Goal: Task Accomplishment & Management: Complete application form

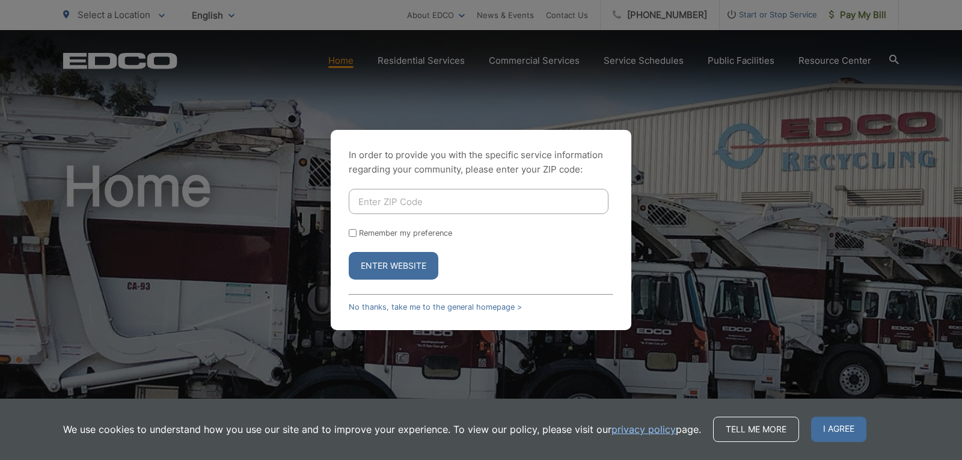
click at [414, 196] on input "Enter ZIP Code" at bounding box center [479, 201] width 260 height 25
type input "92127"
click at [405, 270] on button "Enter Website" at bounding box center [394, 266] width 90 height 28
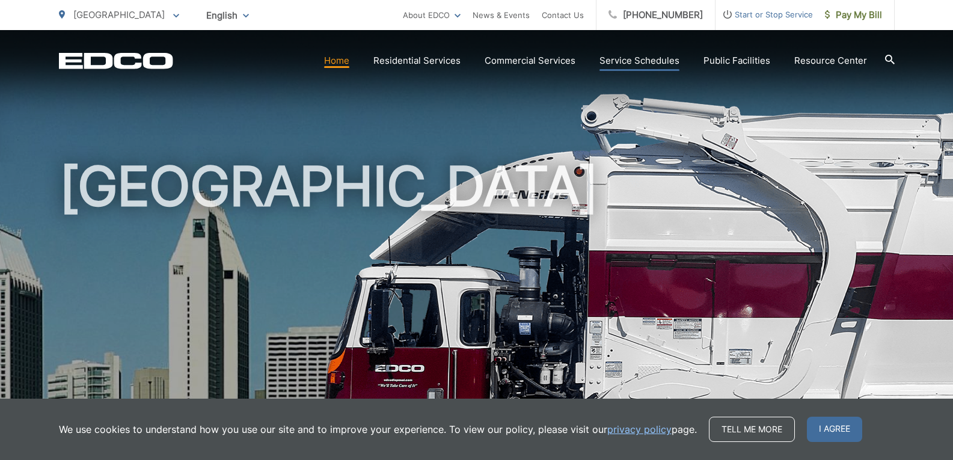
click at [647, 55] on link "Service Schedules" at bounding box center [640, 61] width 80 height 14
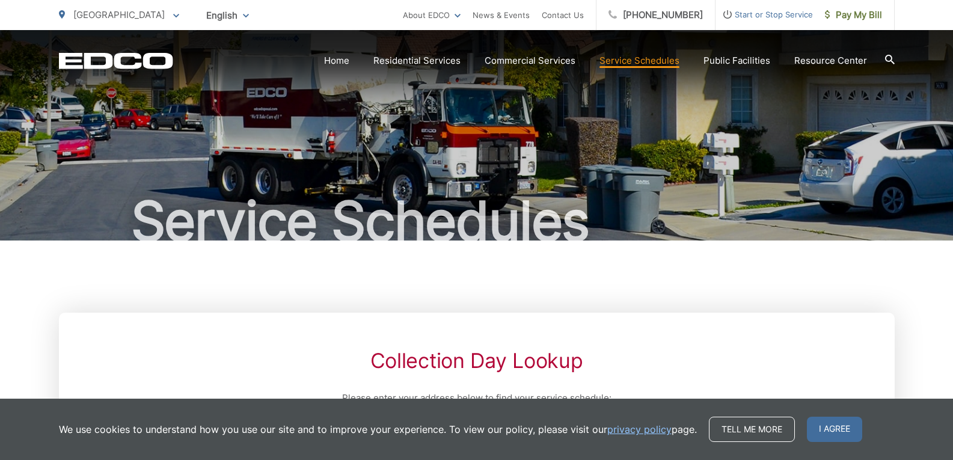
click at [784, 15] on span "Start or Stop Service" at bounding box center [764, 14] width 97 height 14
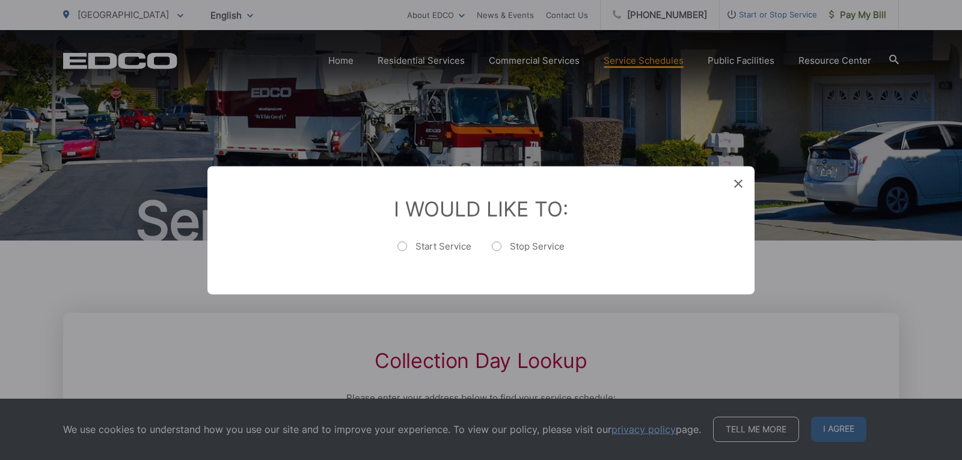
click at [446, 249] on label "Start Service" at bounding box center [434, 252] width 74 height 24
radio input "true"
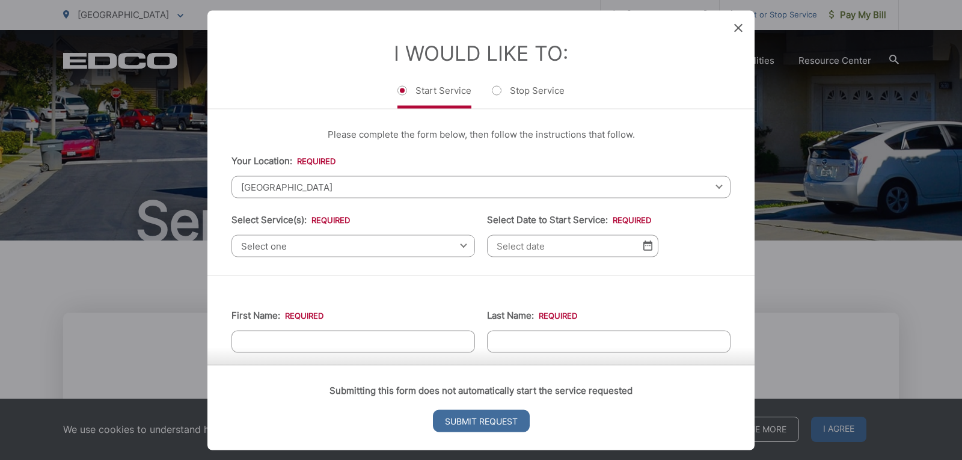
click at [351, 188] on span "[GEOGRAPHIC_DATA]" at bounding box center [481, 187] width 499 height 22
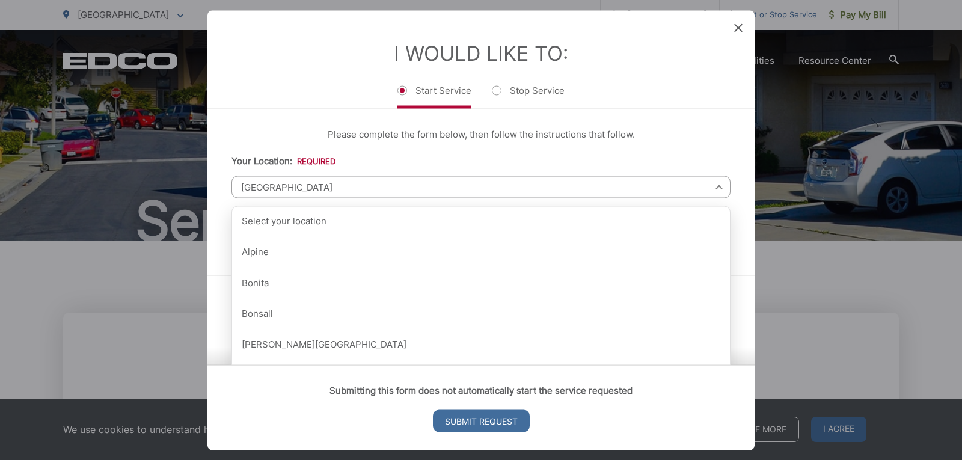
click at [351, 186] on span "[GEOGRAPHIC_DATA]" at bounding box center [481, 187] width 499 height 22
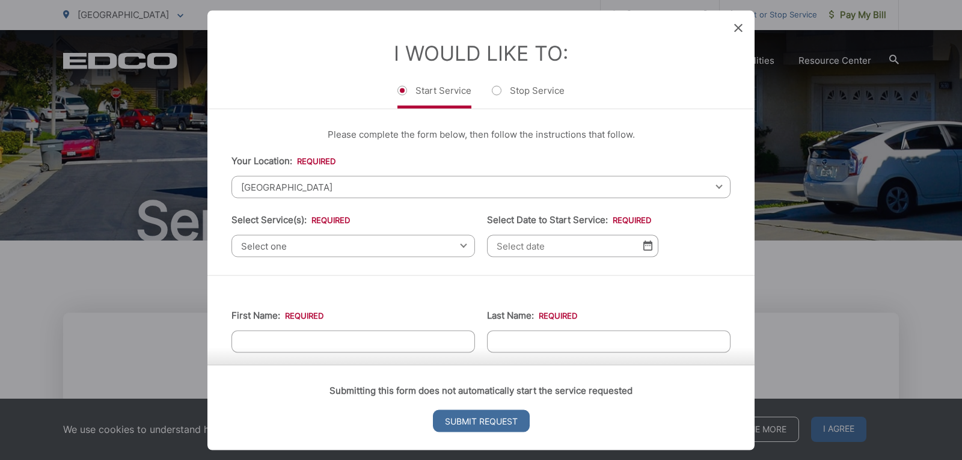
click at [341, 253] on span "Select one" at bounding box center [354, 246] width 244 height 22
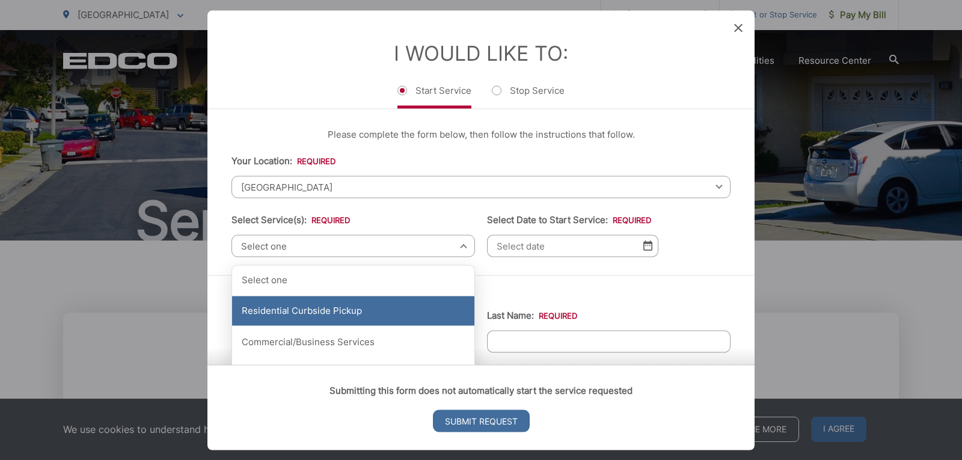
click at [347, 314] on div "Residential Curbside Pickup" at bounding box center [353, 311] width 242 height 30
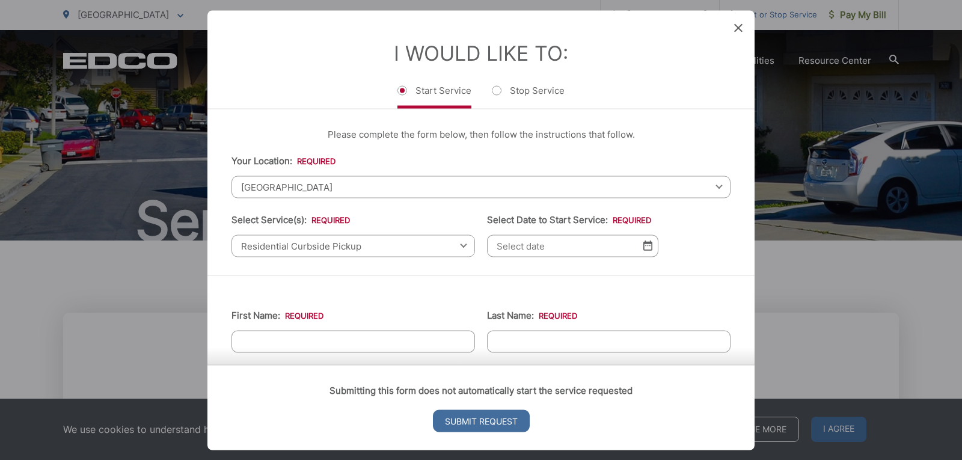
click at [645, 247] on img at bounding box center [647, 246] width 9 height 10
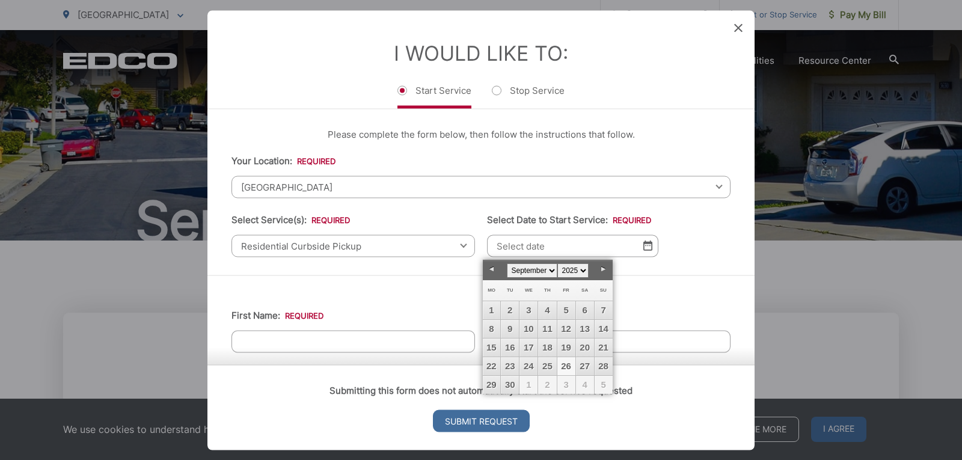
click at [564, 367] on link "26" at bounding box center [566, 366] width 18 height 18
type input "[DATE]"
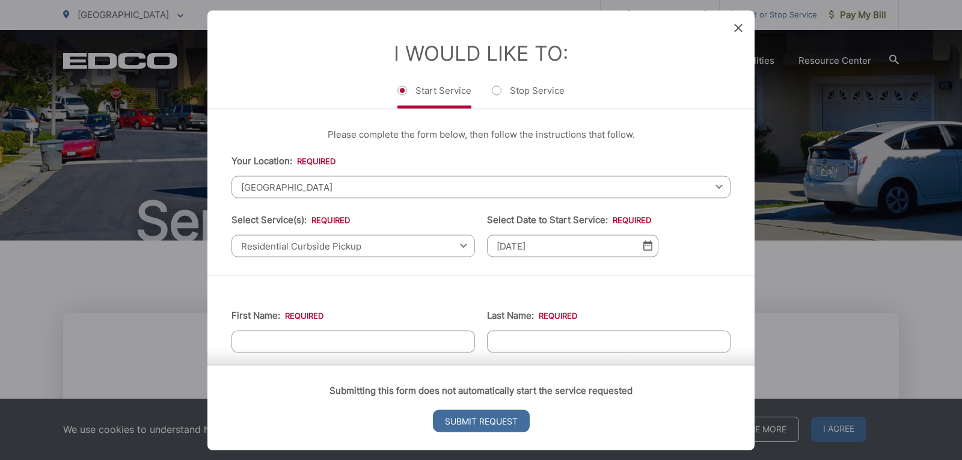
click at [333, 340] on input "First Name: *" at bounding box center [354, 341] width 244 height 22
type input "Chengyueh"
type input "Liu"
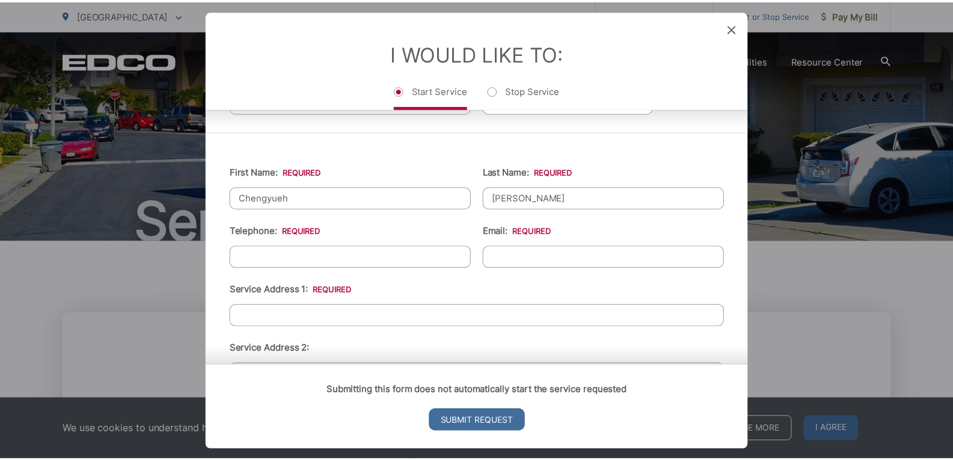
scroll to position [172, 0]
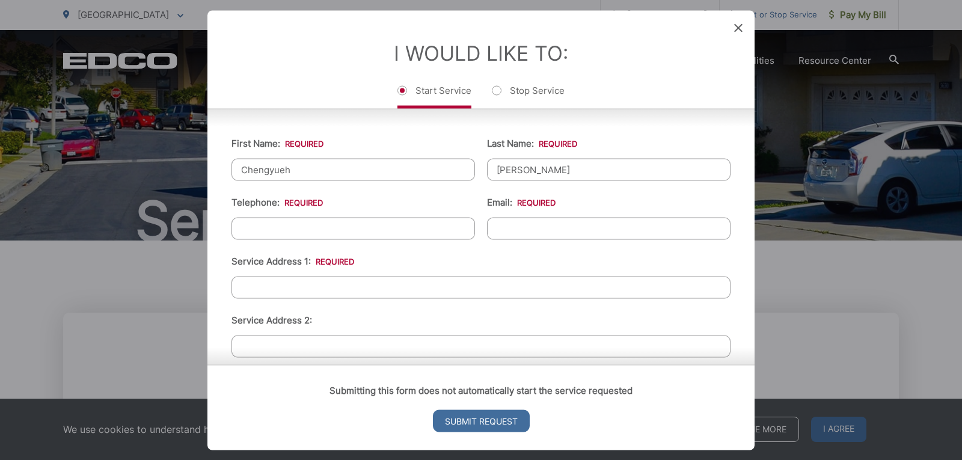
click at [741, 28] on icon at bounding box center [738, 27] width 8 height 8
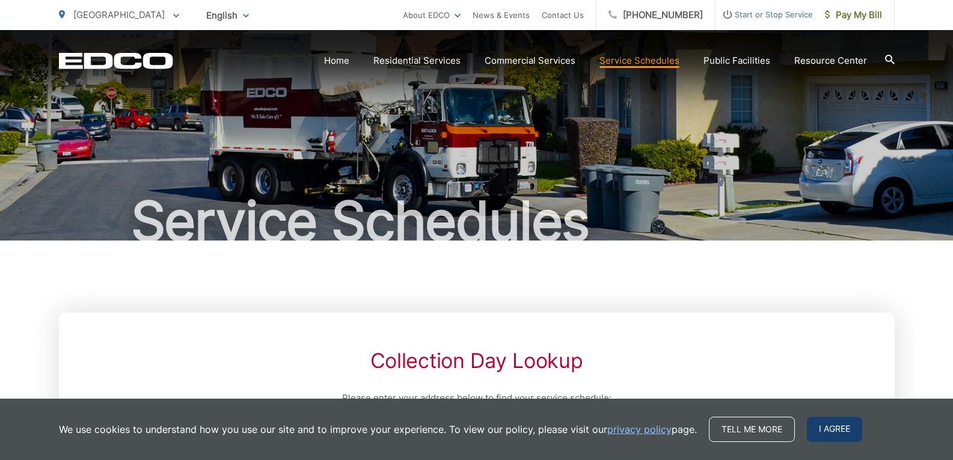
click at [848, 424] on span "I agree" at bounding box center [834, 429] width 55 height 25
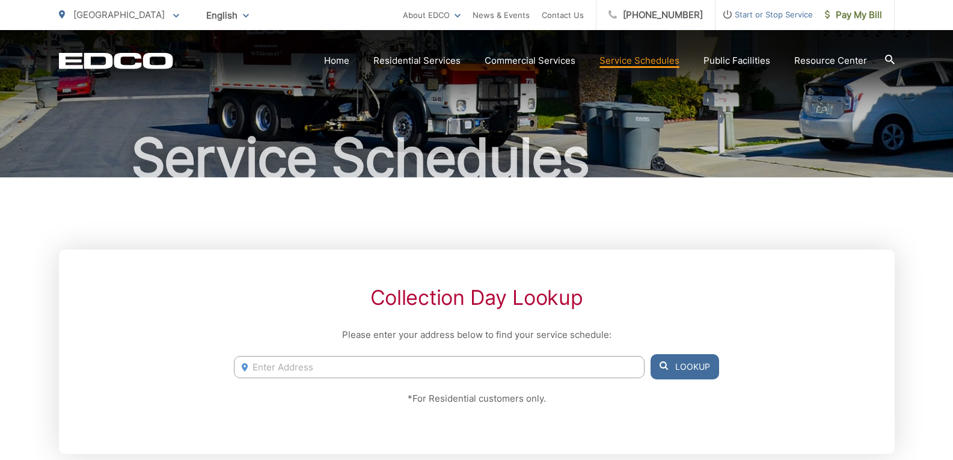
scroll to position [0, 0]
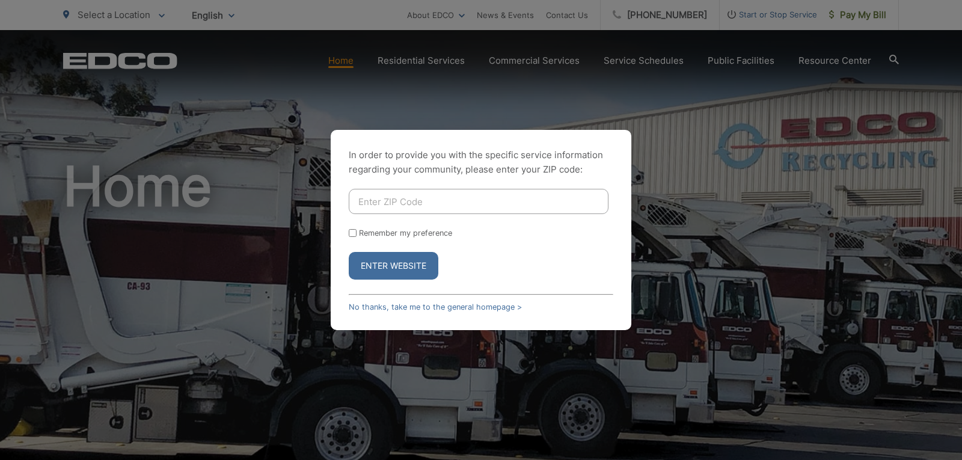
click at [417, 197] on input "Enter ZIP Code" at bounding box center [479, 201] width 260 height 25
type input "92129"
click at [411, 265] on button "Enter Website" at bounding box center [394, 266] width 90 height 28
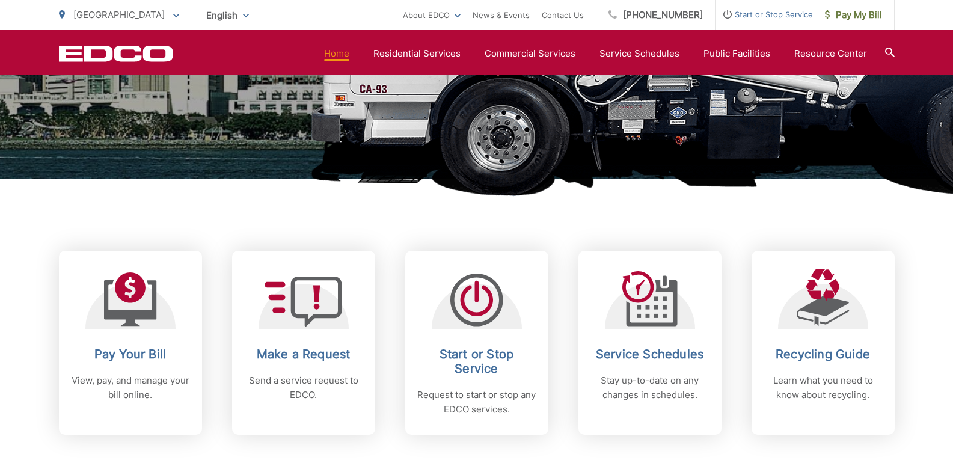
scroll to position [421, 0]
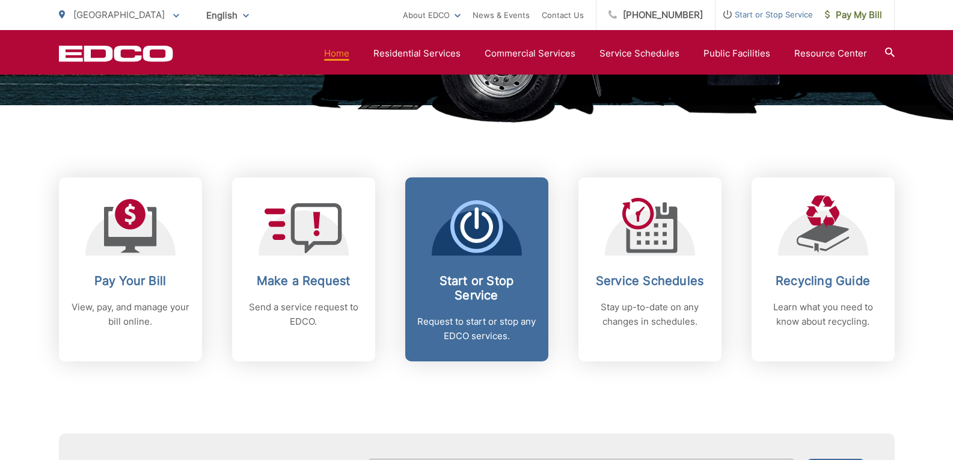
click at [453, 242] on icon at bounding box center [476, 226] width 53 height 53
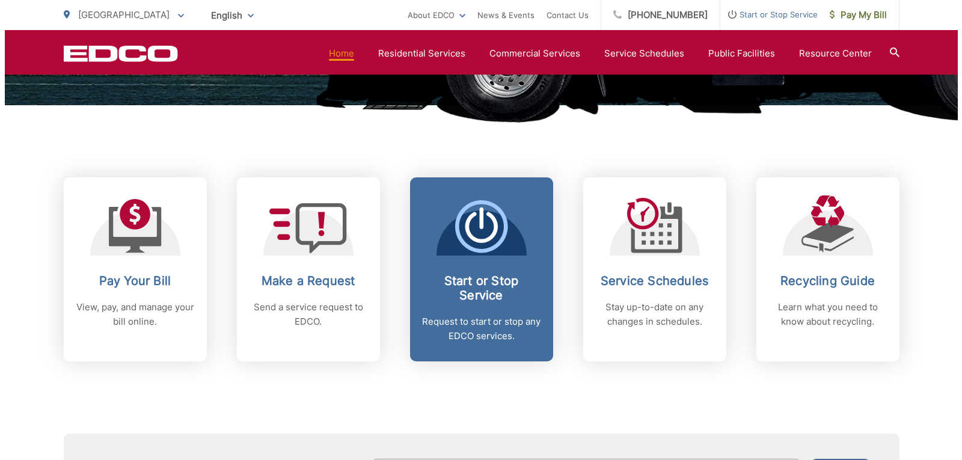
scroll to position [0, 0]
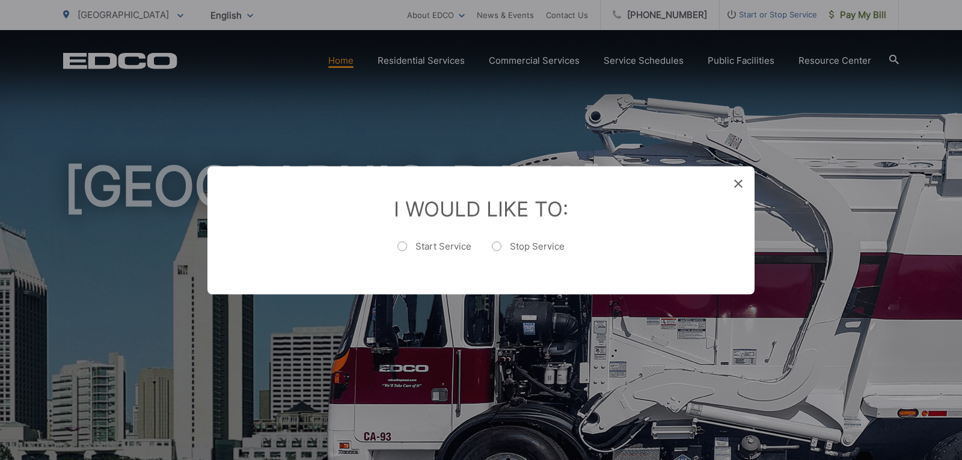
click at [414, 245] on label "Start Service" at bounding box center [434, 252] width 74 height 24
radio input "true"
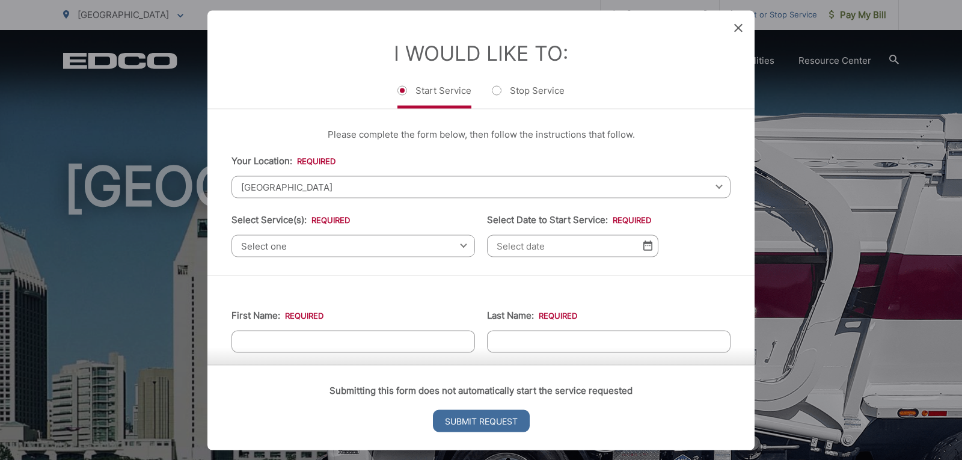
click at [409, 236] on span "Select one" at bounding box center [354, 246] width 244 height 22
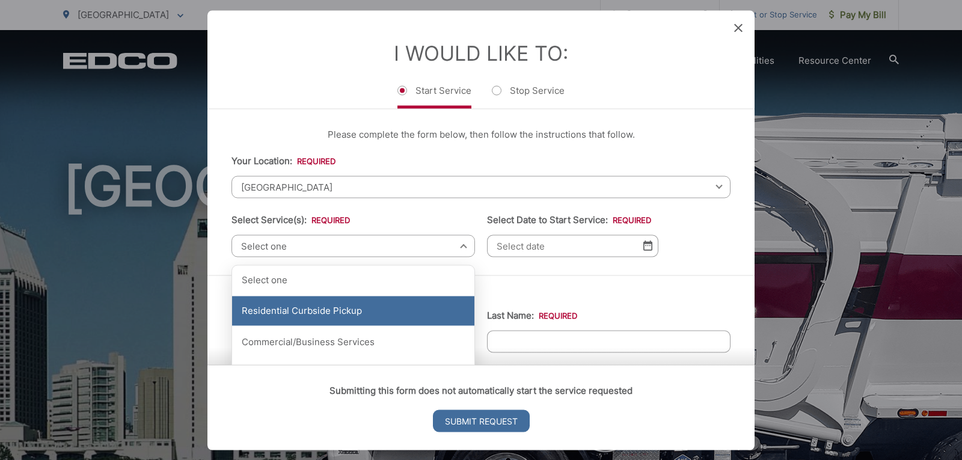
click at [363, 301] on div "Residential Curbside Pickup" at bounding box center [353, 311] width 242 height 30
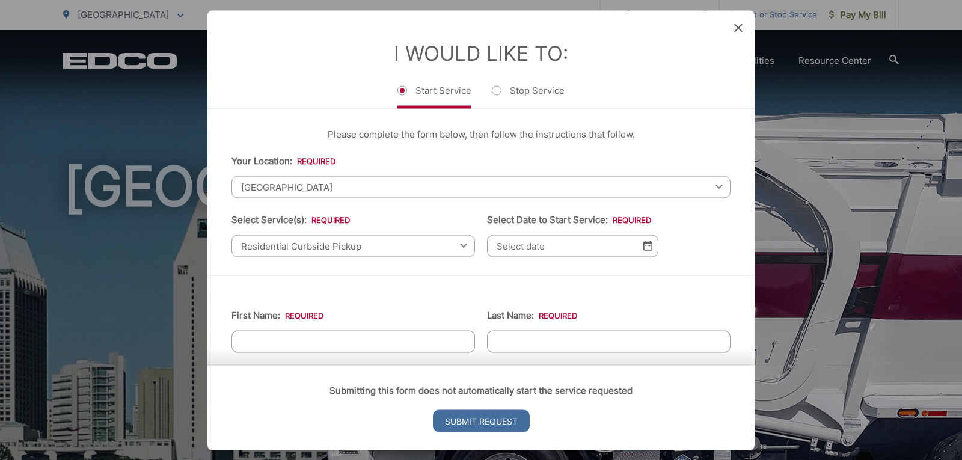
click at [641, 240] on input "Select Date to Start Service: *" at bounding box center [572, 246] width 171 height 22
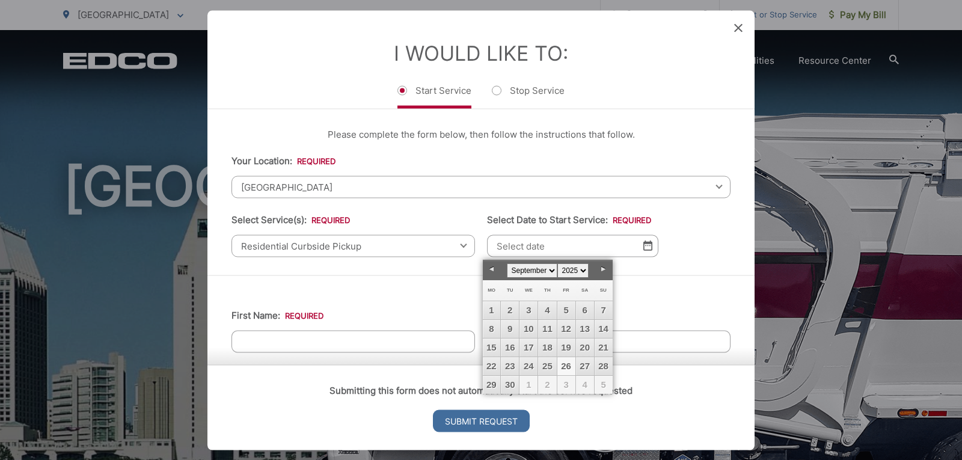
click at [571, 364] on link "26" at bounding box center [566, 366] width 18 height 18
type input "[DATE]"
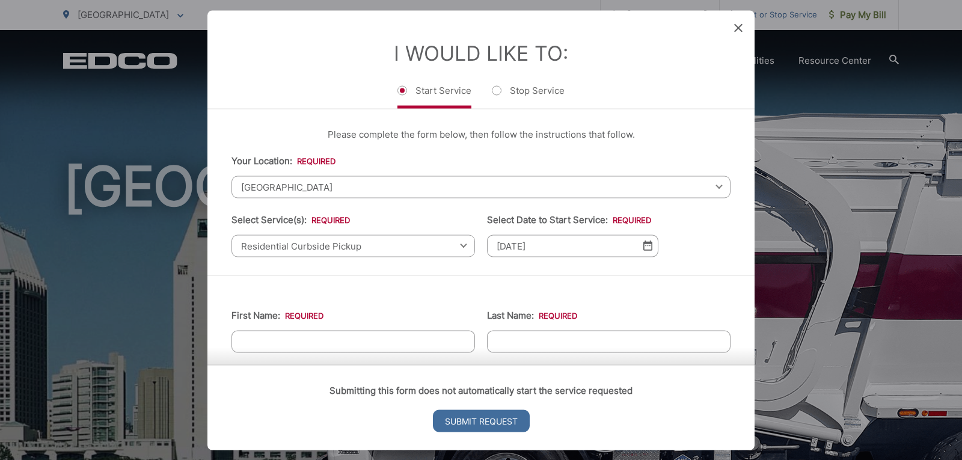
click at [724, 253] on div "Please complete the form below, then follow the instructions that follow. Your …" at bounding box center [480, 192] width 547 height 166
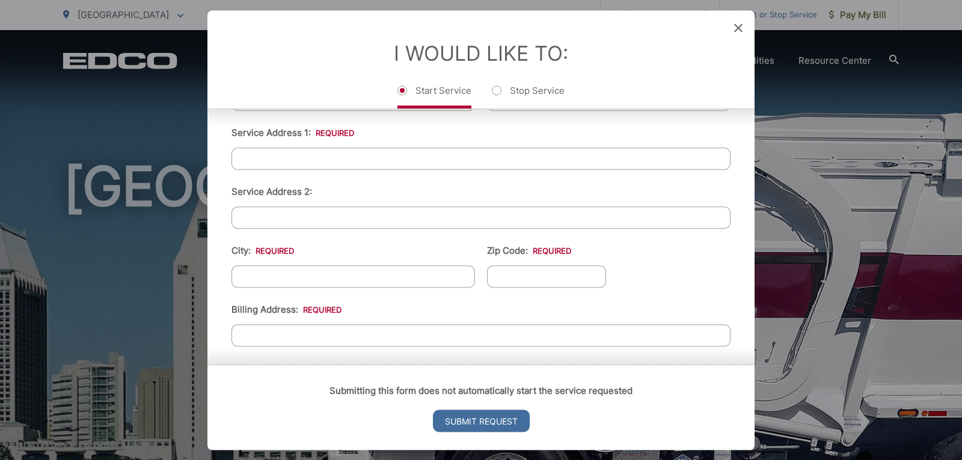
scroll to position [473, 0]
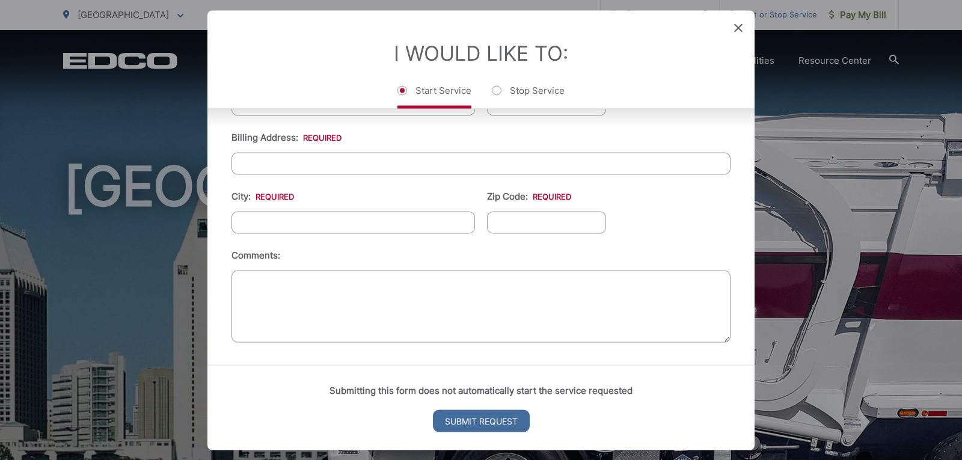
click at [734, 26] on icon at bounding box center [738, 27] width 8 height 8
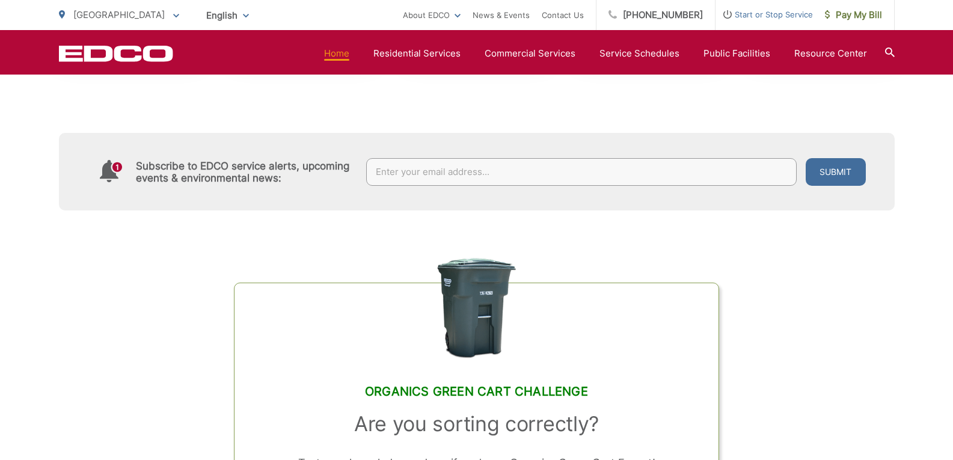
scroll to position [481, 0]
